Goal: Task Accomplishment & Management: Complete application form

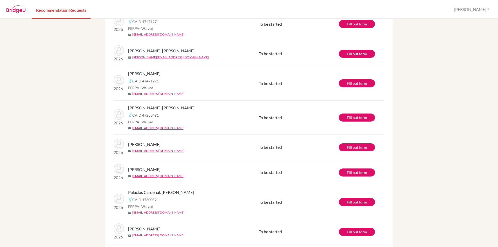
scroll to position [207, 0]
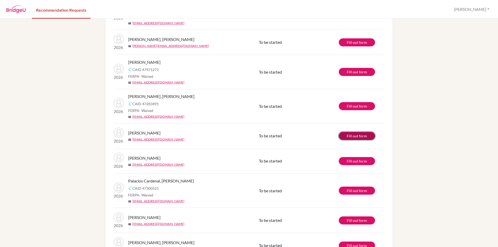
click at [368, 135] on link "Fill out form" at bounding box center [357, 136] width 36 height 8
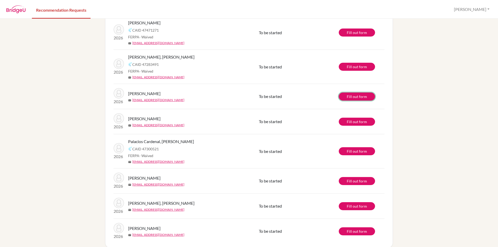
scroll to position [254, 0]
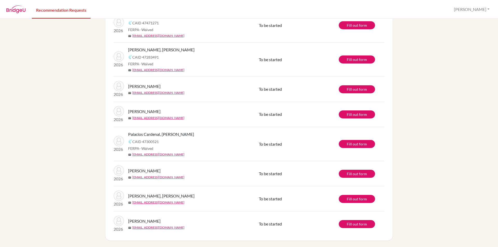
click at [352, 217] on td "Fill out form" at bounding box center [362, 224] width 46 height 25
click at [352, 224] on link "Fill out form" at bounding box center [357, 224] width 36 height 8
click at [366, 172] on link "Fill out form" at bounding box center [357, 174] width 36 height 8
click at [345, 144] on link "Fill out form" at bounding box center [357, 144] width 36 height 8
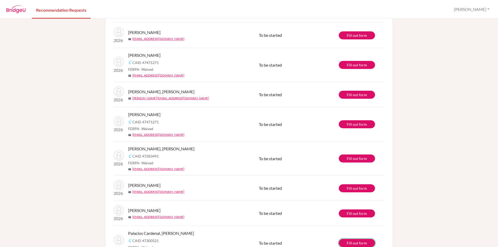
scroll to position [150, 0]
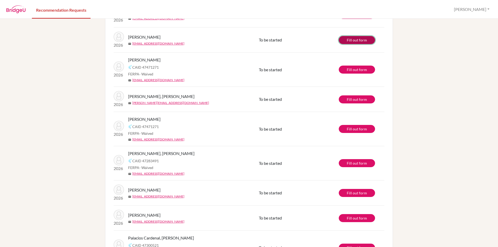
click at [356, 38] on link "Fill out form" at bounding box center [357, 40] width 36 height 8
click at [359, 99] on link "Fill out form" at bounding box center [357, 99] width 36 height 8
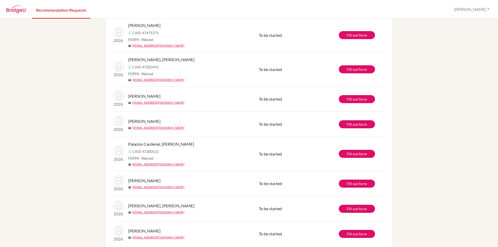
scroll to position [254, 0]
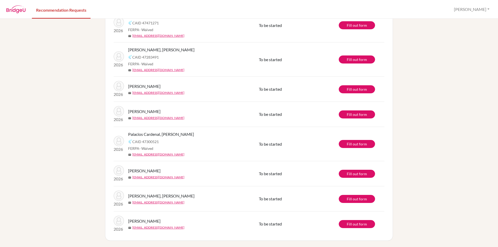
click at [361, 192] on td "Fill out form" at bounding box center [362, 198] width 46 height 25
click at [359, 197] on link "Fill out form" at bounding box center [357, 199] width 36 height 8
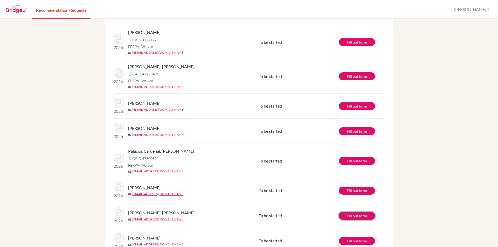
scroll to position [228, 0]
